Goal: Communication & Community: Answer question/provide support

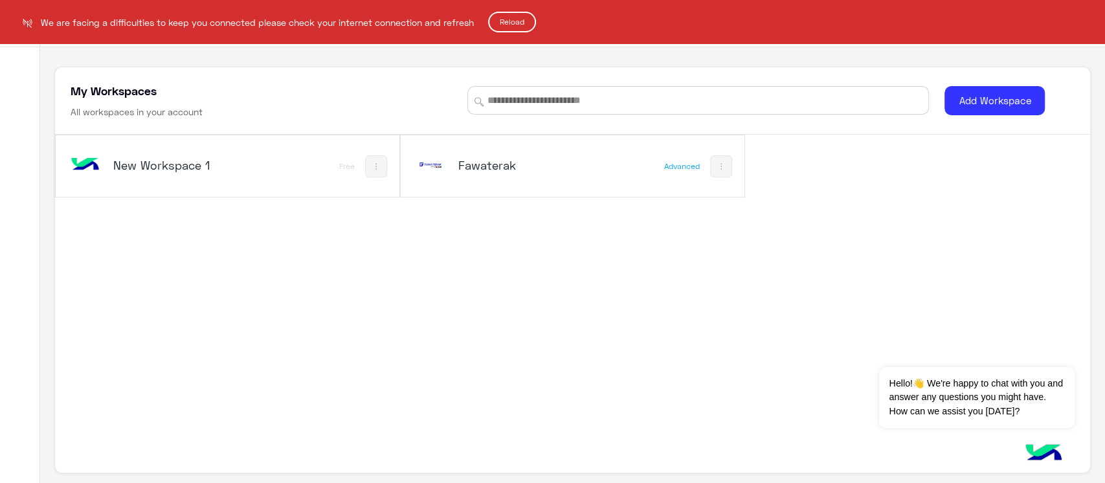
drag, startPoint x: 549, startPoint y: 149, endPoint x: 503, endPoint y: 162, distance: 48.2
click at [503, 162] on html "We are facing a difficulties to keep you connected please check your internet c…" at bounding box center [552, 241] width 1105 height 483
click at [424, 162] on html "We are facing a difficulties to keep you connected please check your internet c…" at bounding box center [552, 241] width 1105 height 483
click at [529, 171] on html "We are facing a difficulties to keep you connected please check your internet c…" at bounding box center [552, 241] width 1105 height 483
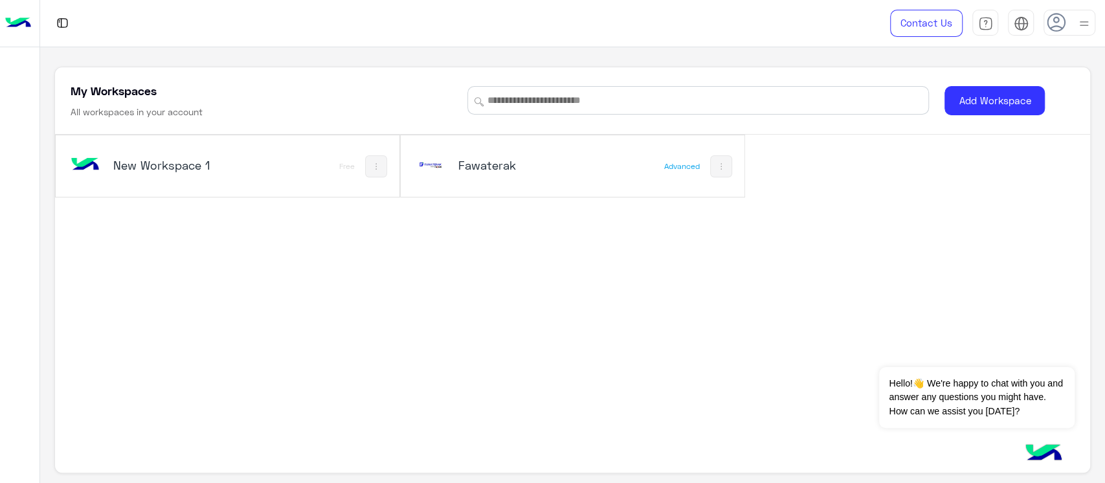
click at [608, 158] on div "Fawaterak Advanced" at bounding box center [573, 165] width 344 height 61
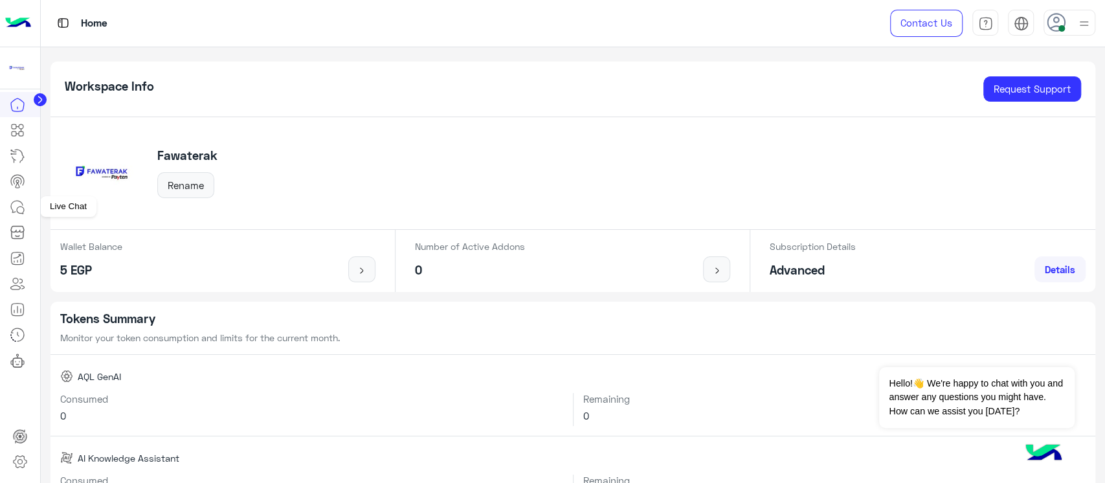
click at [12, 196] on link at bounding box center [17, 207] width 35 height 26
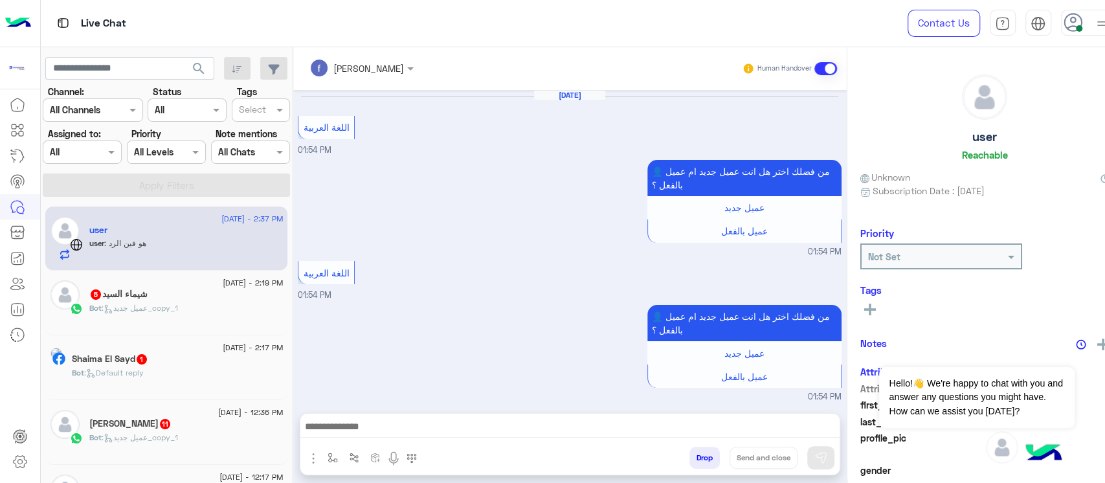
scroll to position [995, 0]
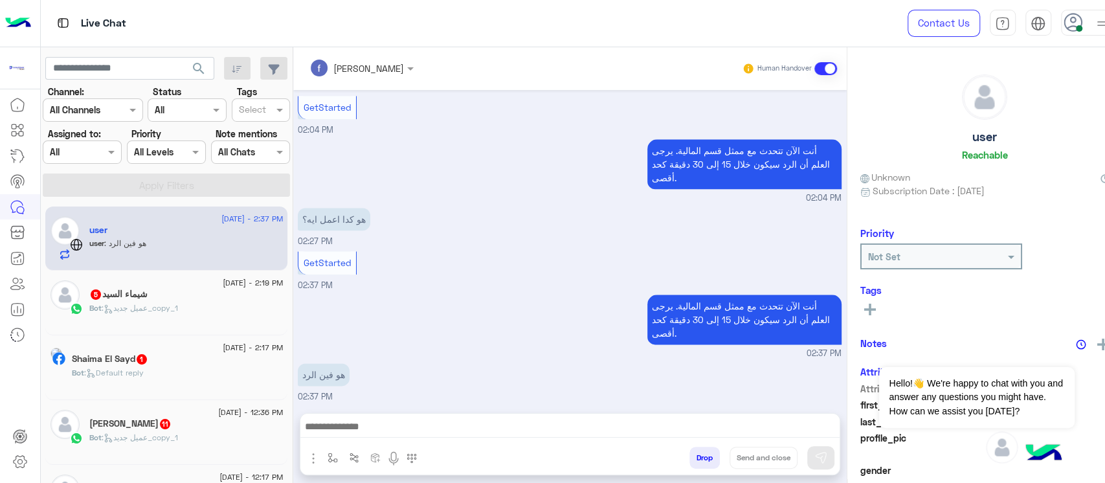
click at [180, 289] on div "شيماء السيد 5" at bounding box center [185, 296] width 193 height 14
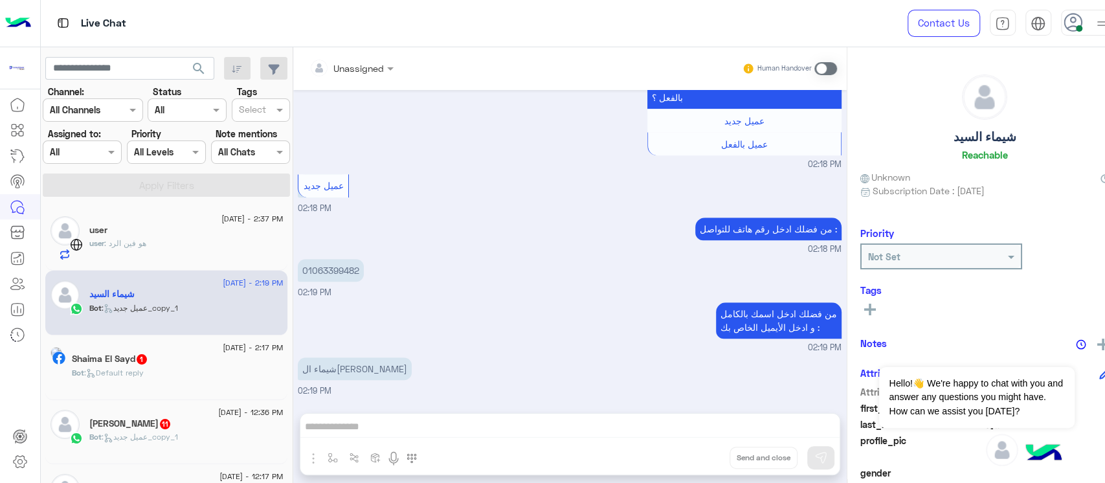
scroll to position [642, 0]
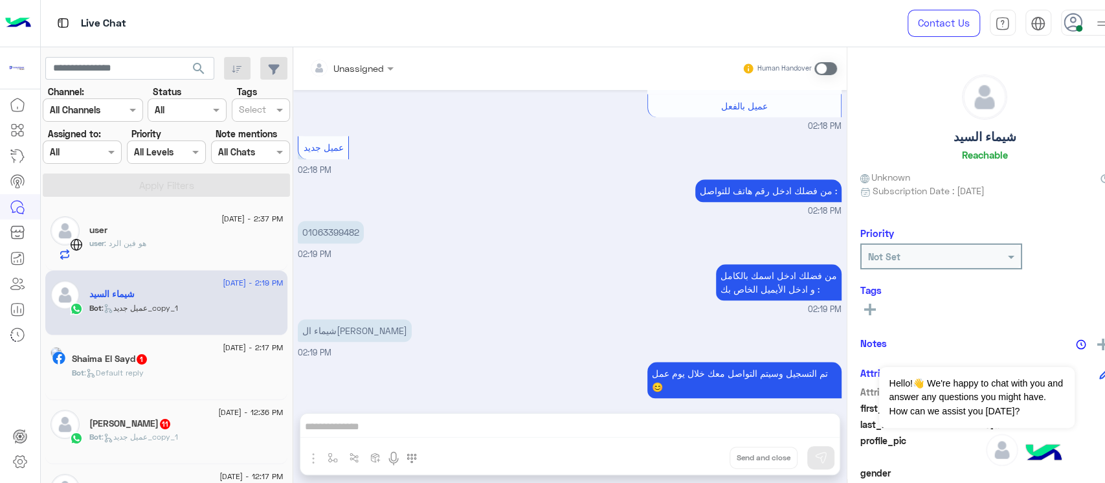
click at [344, 319] on p "شيماء ال[PERSON_NAME]" at bounding box center [355, 330] width 114 height 23
click at [192, 365] on div "Shaima El Sayd 1" at bounding box center [177, 360] width 211 height 14
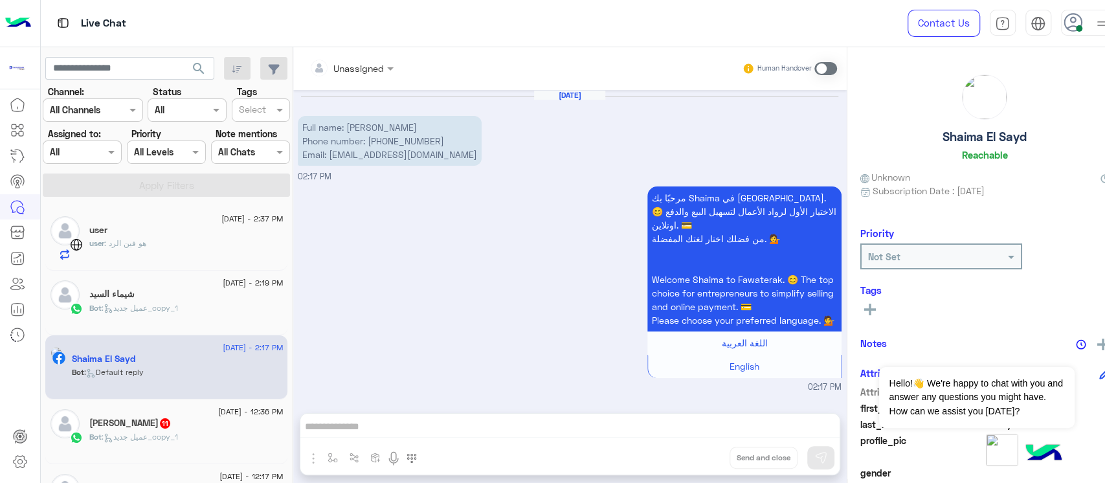
scroll to position [172, 0]
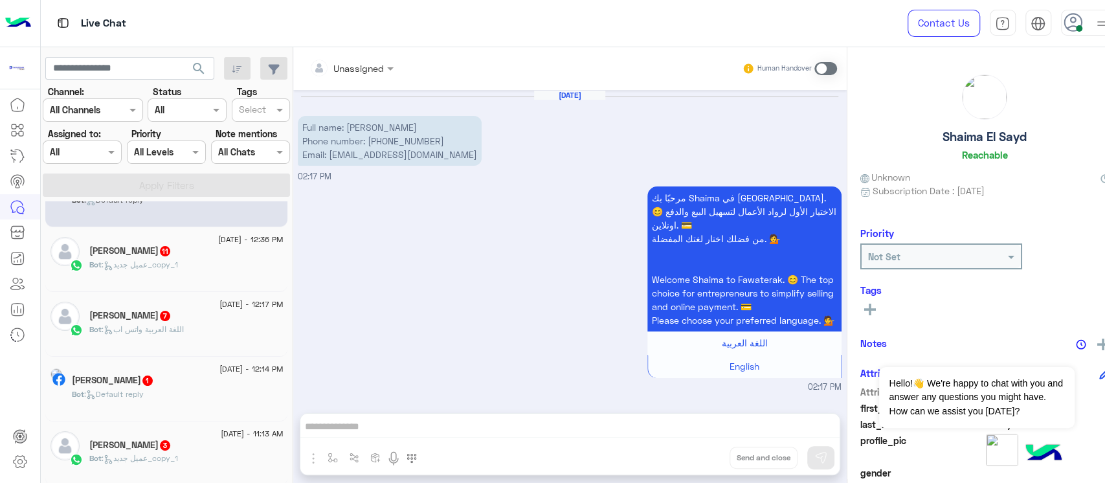
click at [129, 342] on div "Bot : اللغة العربية واتس اب" at bounding box center [185, 335] width 193 height 23
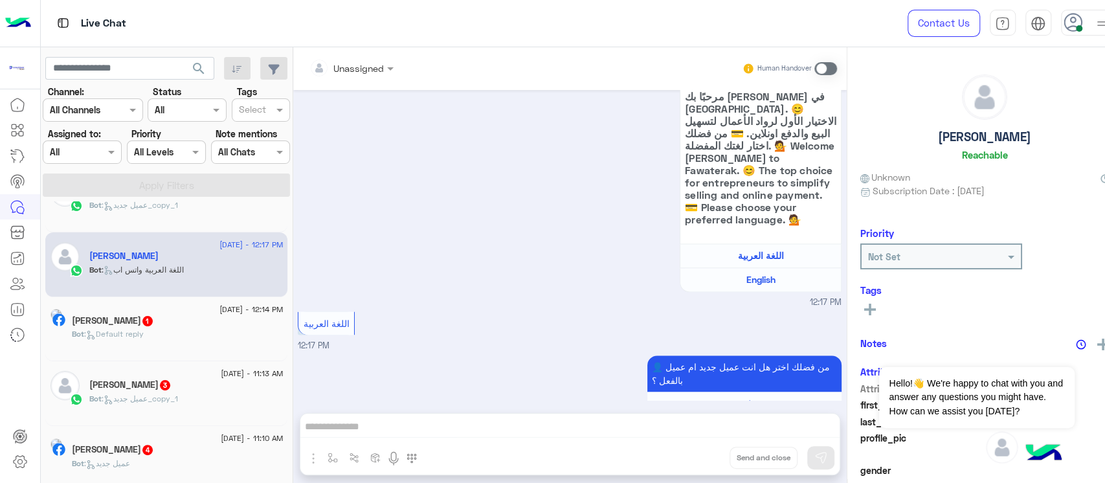
scroll to position [259, 0]
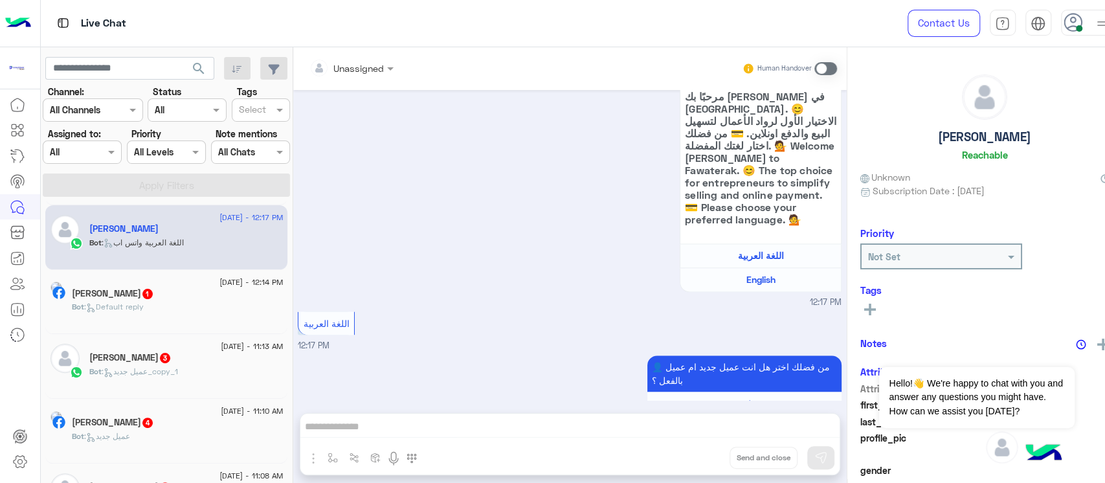
click at [129, 342] on div "[DATE] - 11:13 AM [PERSON_NAME] 3 Bot : عميل جديد_copy_1" at bounding box center [166, 366] width 242 height 65
click at [135, 317] on div "Bot : Default reply" at bounding box center [177, 312] width 211 height 23
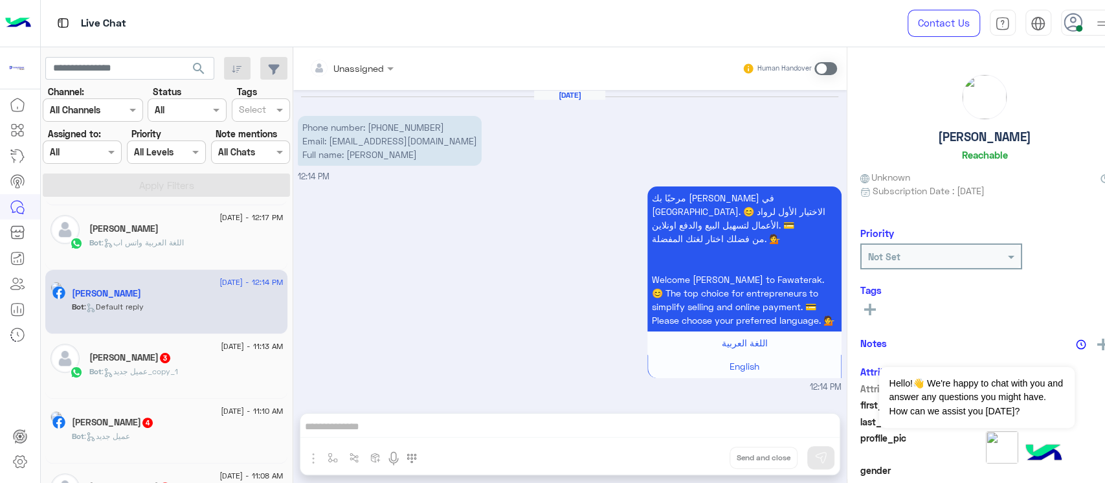
click at [135, 371] on span ": عميل جديد_copy_1" at bounding box center [140, 371] width 76 height 10
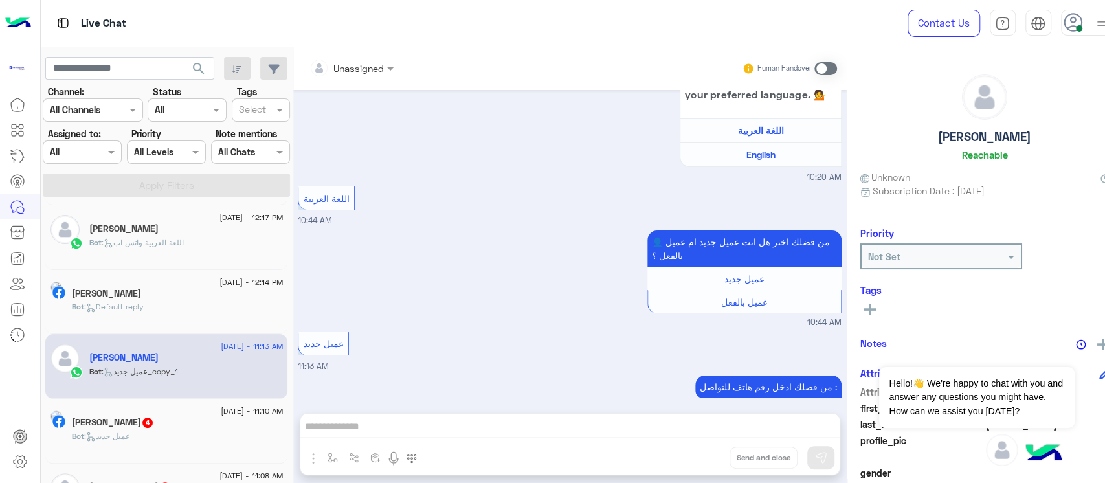
scroll to position [345, 0]
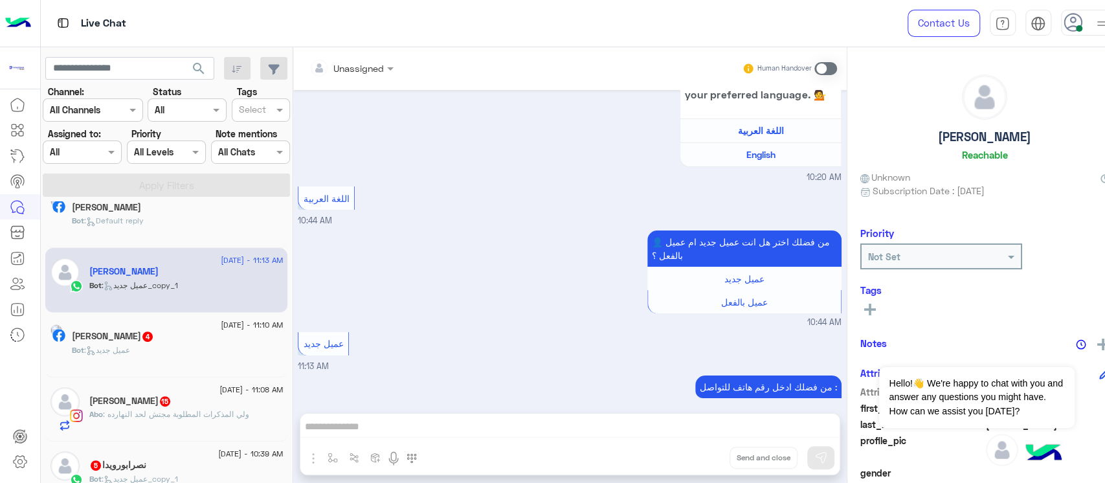
click at [135, 371] on div "[DATE] - 11:10 AM [PERSON_NAME] 4 Bot : عميل جديد" at bounding box center [166, 345] width 242 height 65
click at [259, 388] on div "[DATE] - 11:08 AM [PERSON_NAME] 15 Abo : ولي المذكرات المطلوبة مجتش لحد النهارده" at bounding box center [166, 409] width 242 height 65
click at [231, 386] on span "[DATE] - 11:08 AM" at bounding box center [250, 390] width 63 height 12
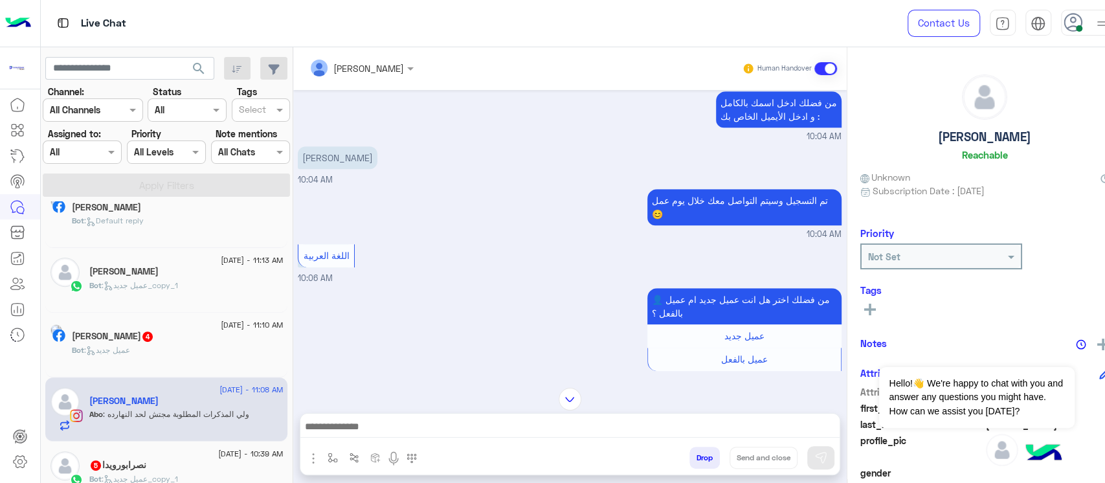
scroll to position [724, 0]
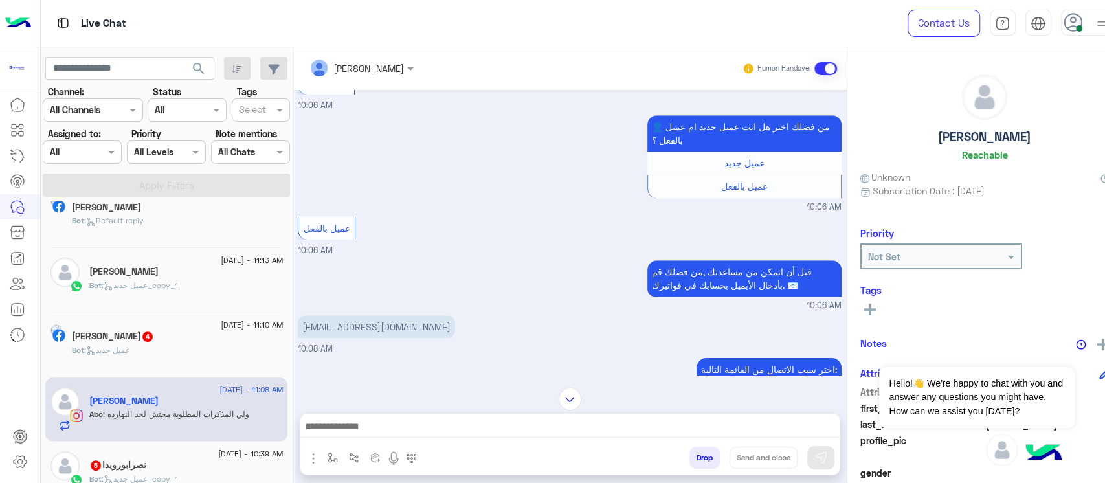
click at [329, 333] on p "[EMAIL_ADDRESS][DOMAIN_NAME]" at bounding box center [376, 326] width 157 height 23
click at [328, 332] on p "[EMAIL_ADDRESS][DOMAIN_NAME]" at bounding box center [376, 326] width 157 height 23
click at [326, 331] on p "[EMAIL_ADDRESS][DOMAIN_NAME]" at bounding box center [376, 326] width 157 height 23
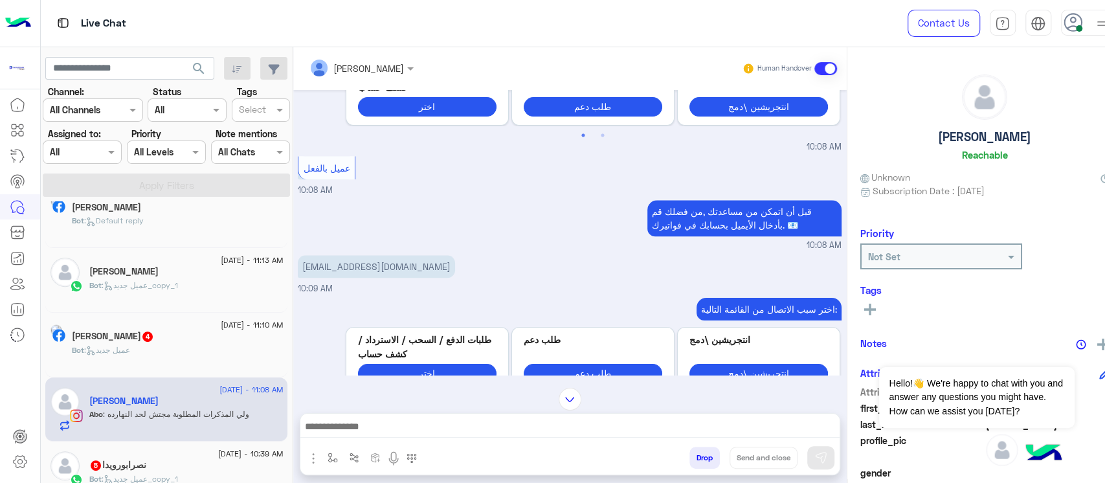
scroll to position [1069, 0]
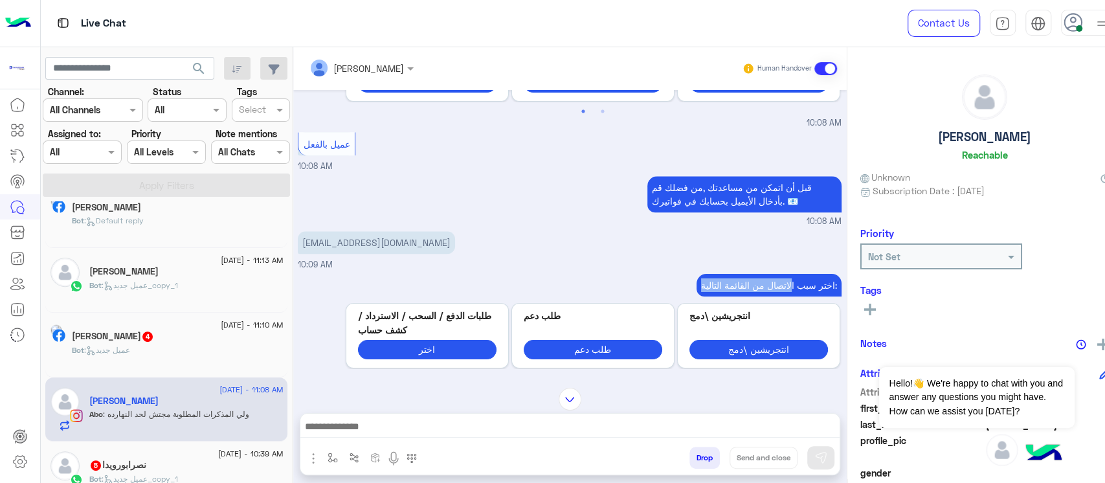
drag, startPoint x: 771, startPoint y: 277, endPoint x: 641, endPoint y: 277, distance: 130.7
click at [641, 277] on div "اختر سبب الاتصال من القائمة التالية:" at bounding box center [592, 285] width 497 height 23
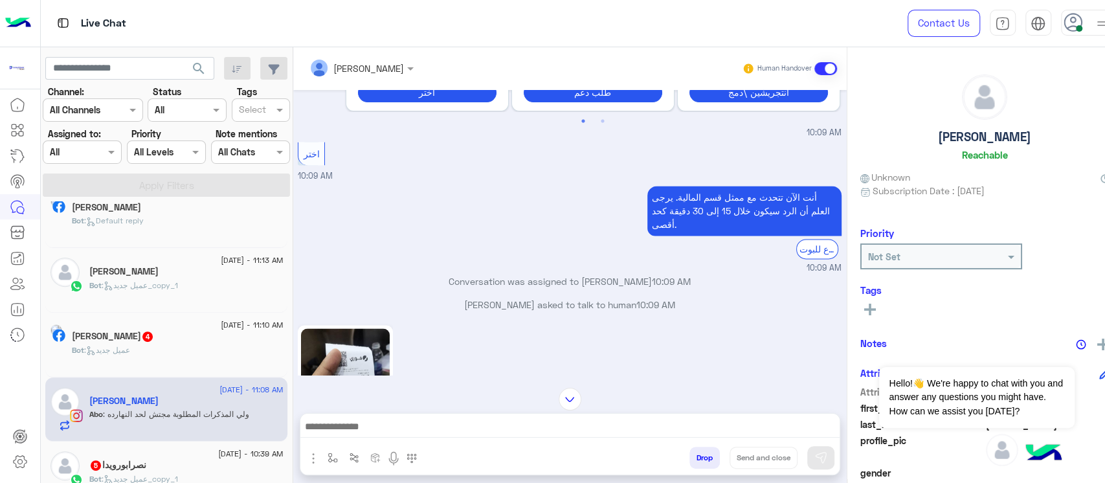
scroll to position [1328, 0]
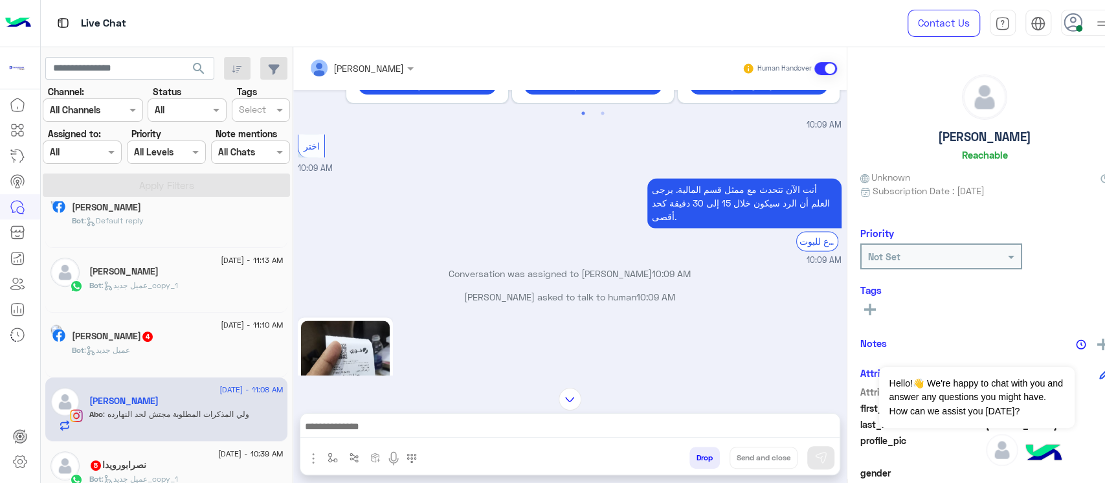
click at [706, 195] on p "أنت الآن تتحدث مع ممثل قسم المالية. يرجى العلم أن الرد سيكون خلال 15 إلى 30 دقي…" at bounding box center [744, 203] width 194 height 50
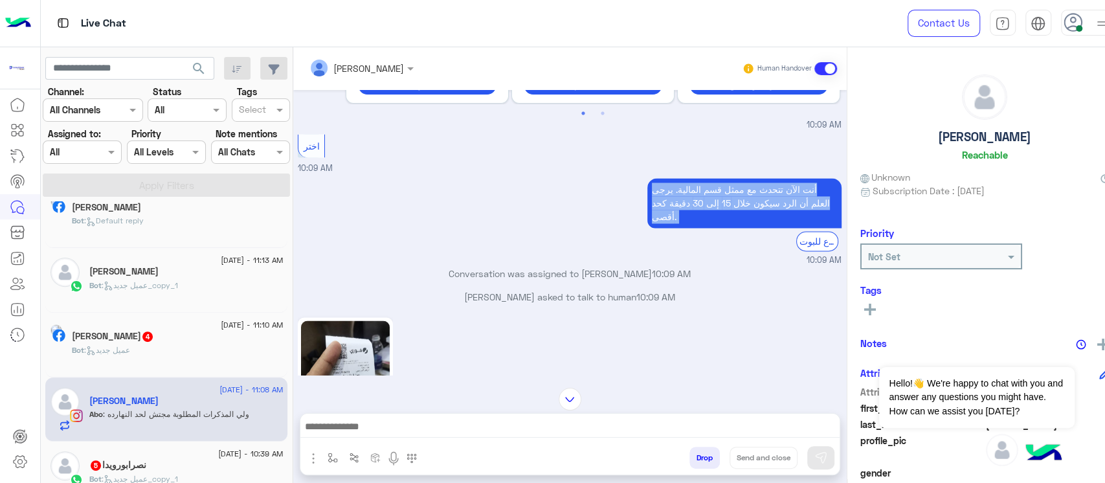
click at [705, 195] on p "أنت الآن تتحدث مع ممثل قسم المالية. يرجى العلم أن الرد سيكون خلال 15 إلى 30 دقي…" at bounding box center [744, 203] width 194 height 50
drag, startPoint x: 680, startPoint y: 271, endPoint x: 406, endPoint y: 261, distance: 273.9
click at [406, 261] on div "[DATE] السلام عليكم 10:03 AM مرحبًا بك Abo في [GEOGRAPHIC_DATA]. 😊 الاختيار الأ…" at bounding box center [569, 232] width 553 height 285
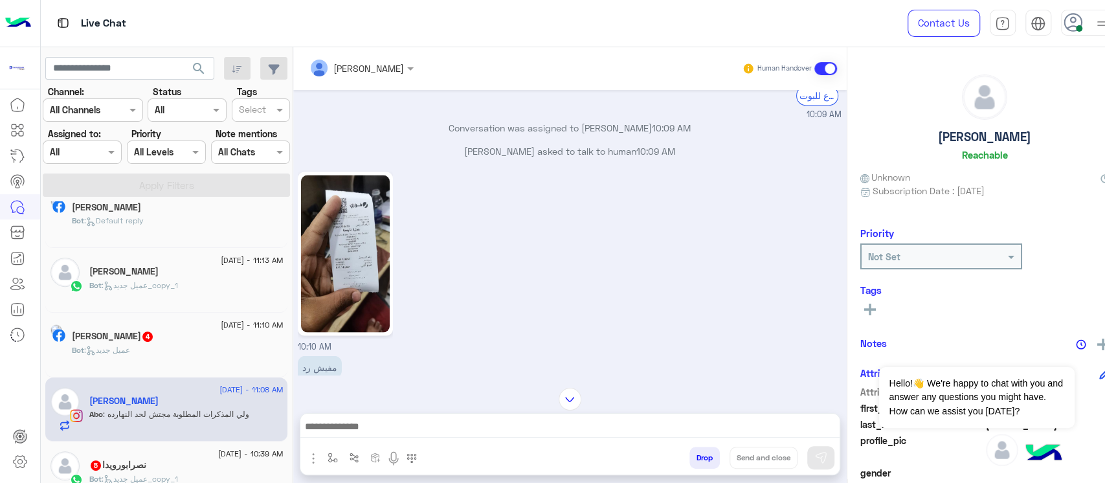
scroll to position [1501, 0]
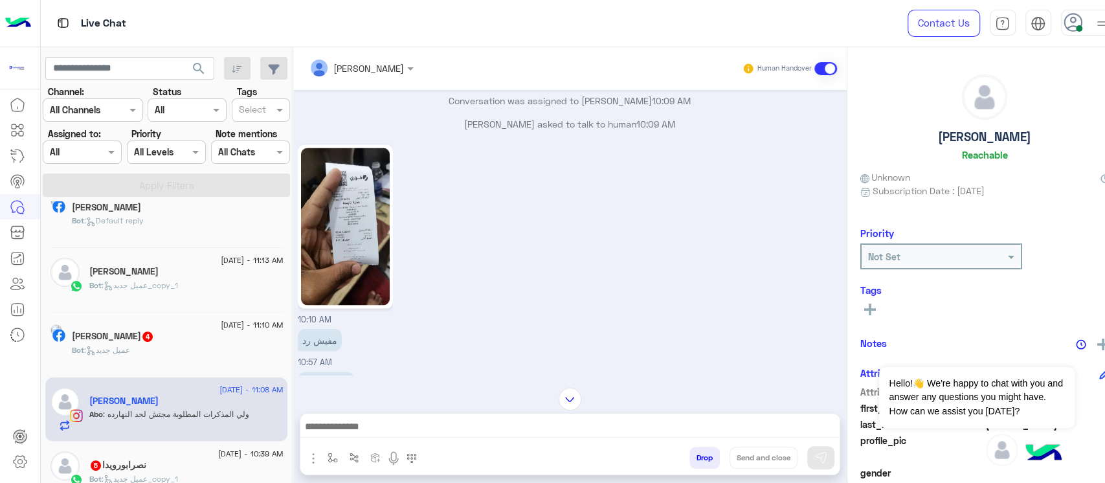
click at [373, 251] on link at bounding box center [345, 226] width 95 height 164
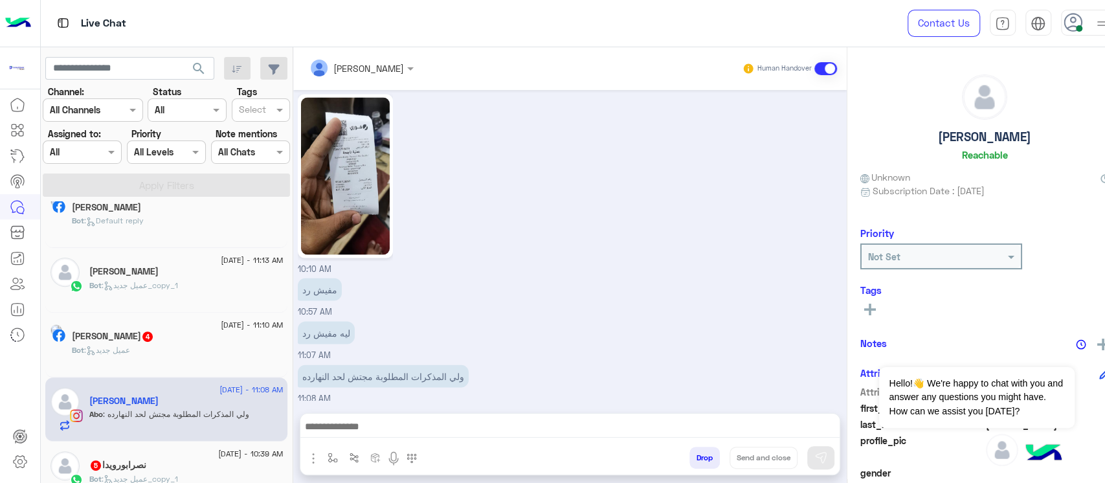
click at [331, 127] on img at bounding box center [345, 175] width 89 height 157
click at [329, 159] on img at bounding box center [345, 175] width 89 height 157
